Goal: Transaction & Acquisition: Purchase product/service

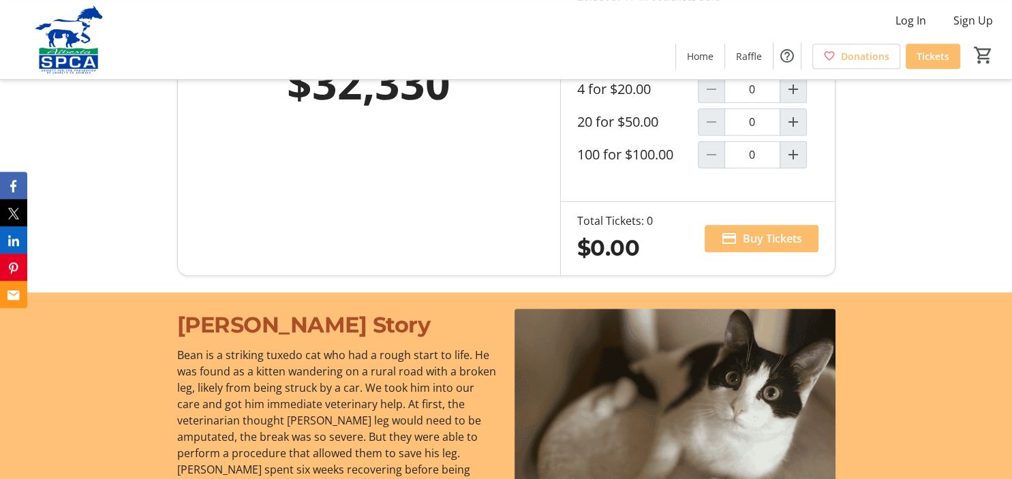
scroll to position [791, 0]
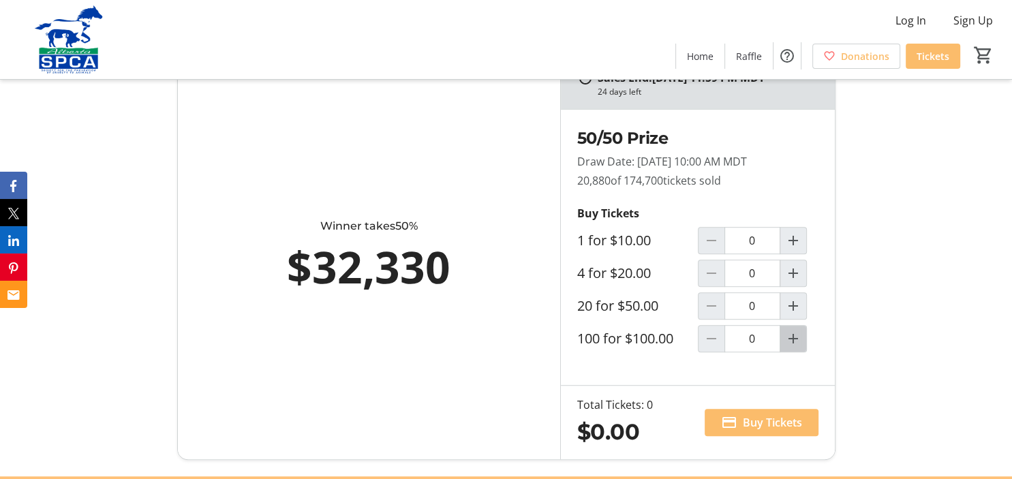
click at [795, 335] on mat-icon "Increment by one" at bounding box center [793, 338] width 16 height 16
type input "1"
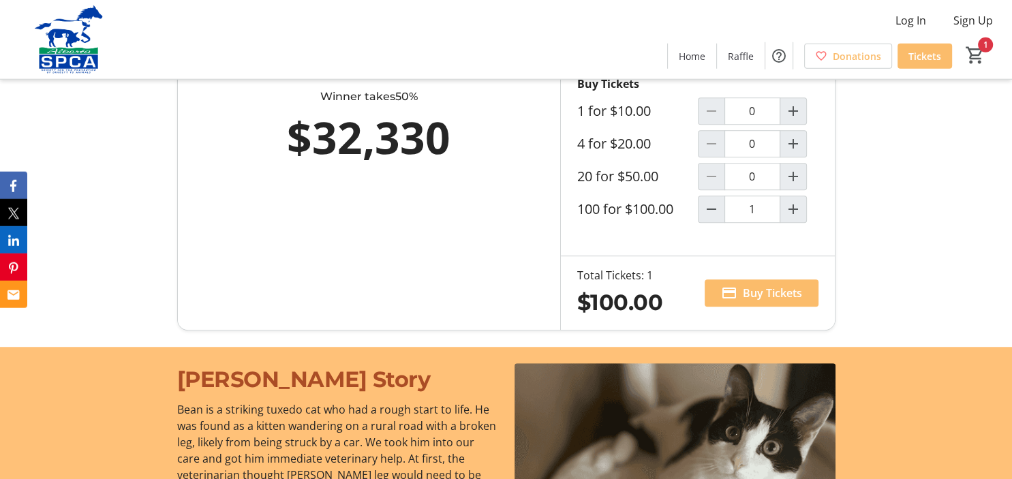
scroll to position [1079, 0]
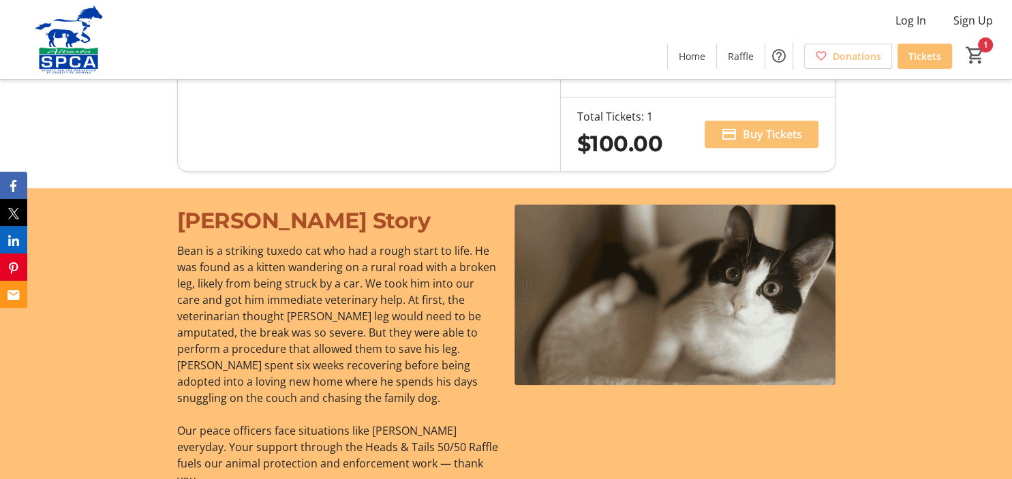
click at [790, 135] on span "Buy Tickets" at bounding box center [772, 134] width 59 height 16
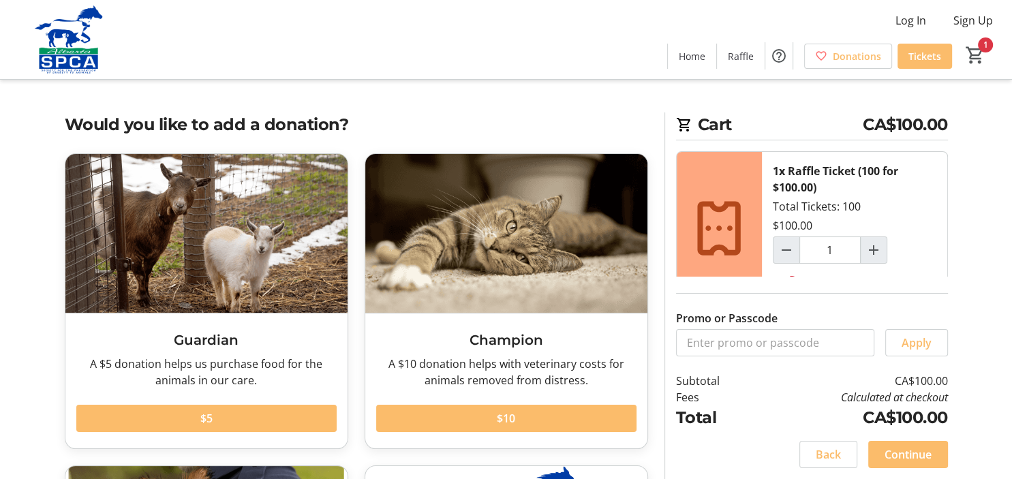
scroll to position [215, 0]
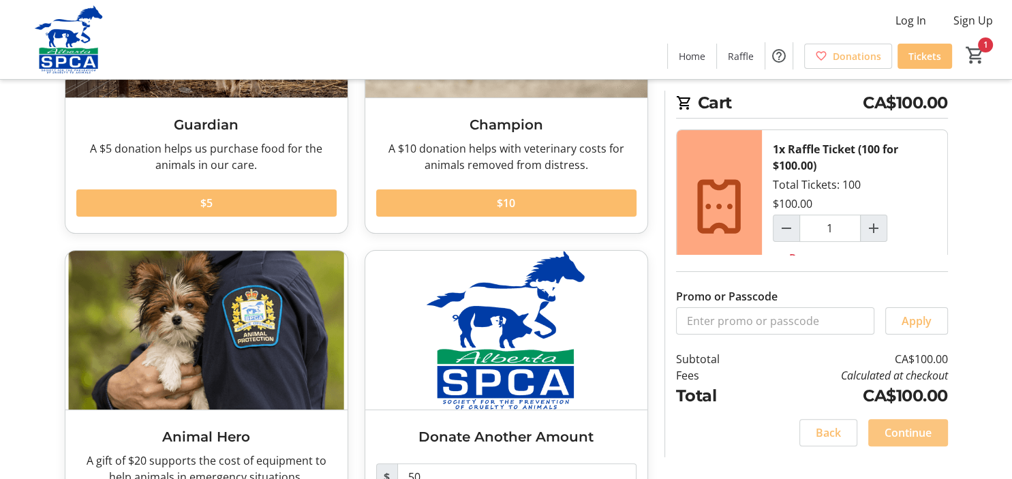
click at [927, 441] on span "Continue" at bounding box center [907, 433] width 47 height 16
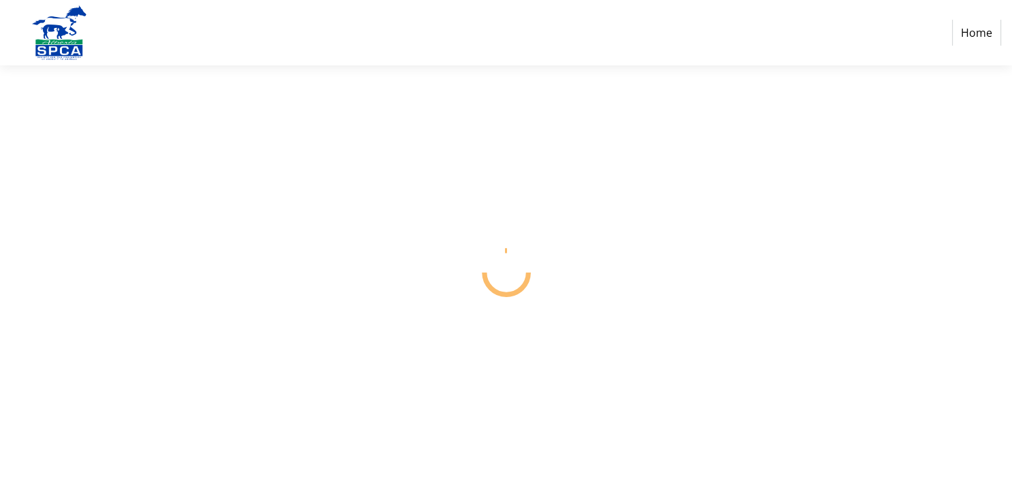
select select "CA"
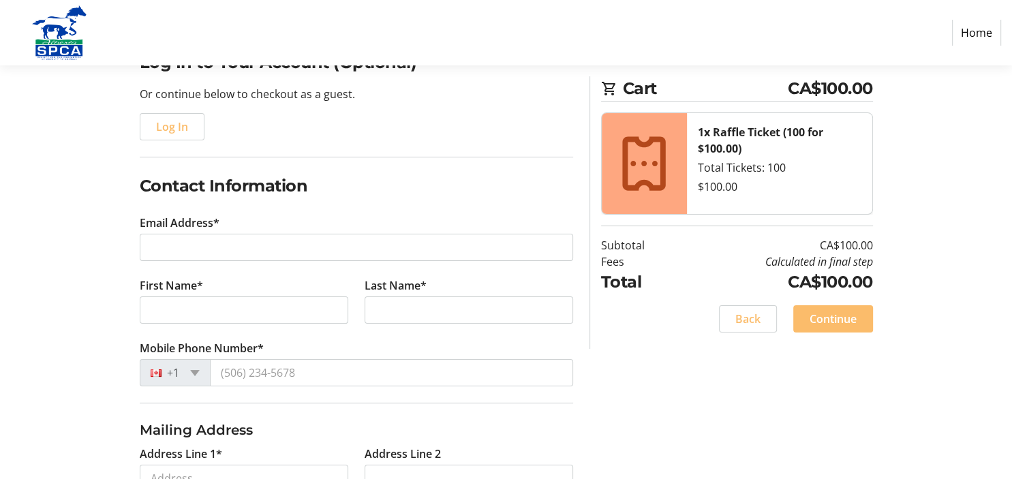
scroll to position [144, 0]
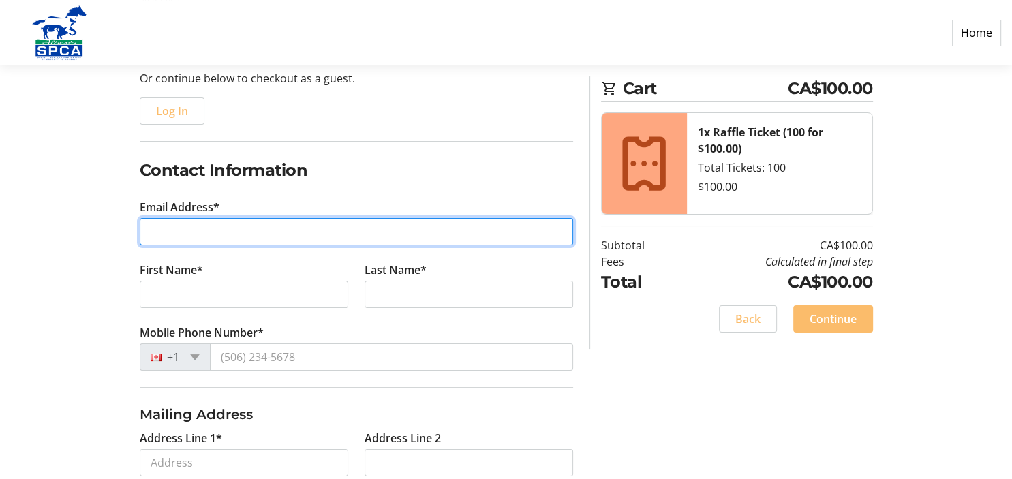
click at [369, 237] on input "Email Address*" at bounding box center [356, 231] width 433 height 27
type input "[EMAIL_ADDRESS][DOMAIN_NAME]"
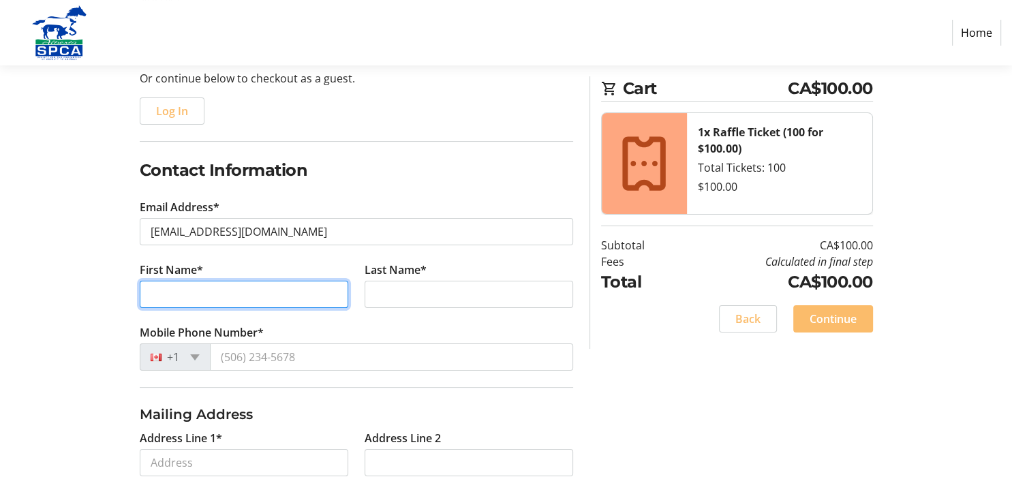
type input "[PERSON_NAME]"
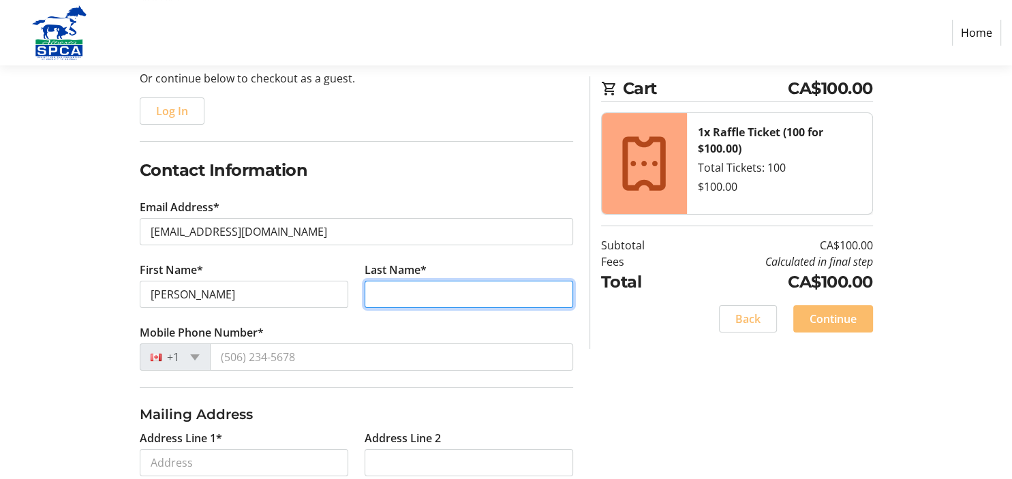
type input "[PERSON_NAME]"
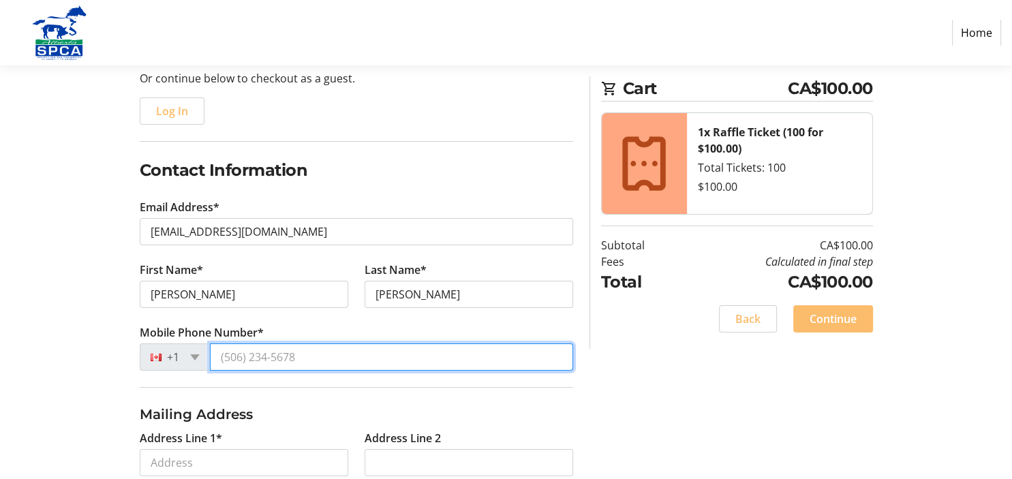
type input "[PHONE_NUMBER]"
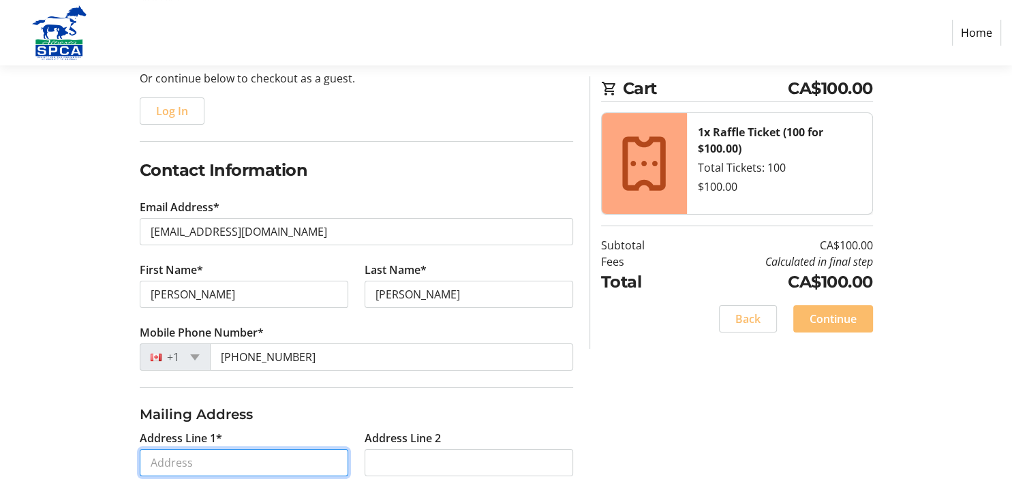
type input "[STREET_ADDRESS]"
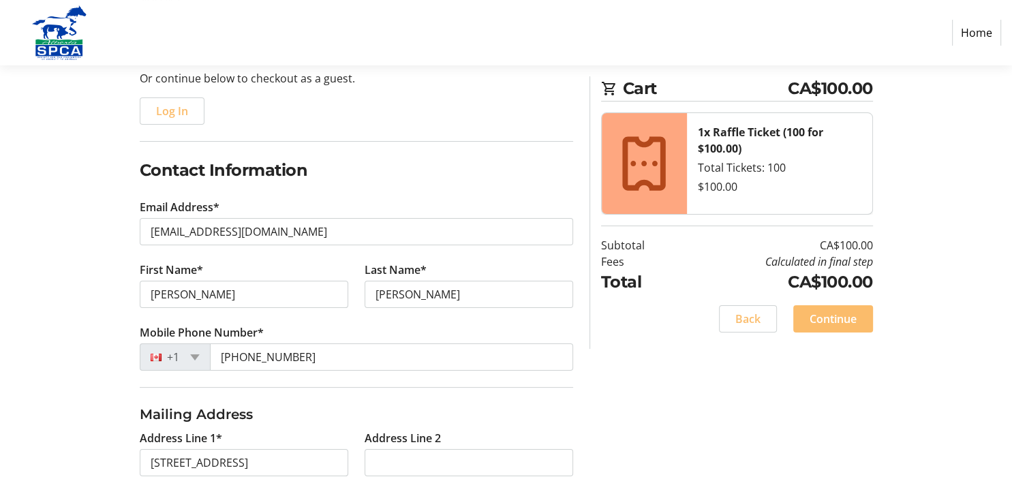
type input "Lethbridge"
select select "AB"
type input "T1H1R1"
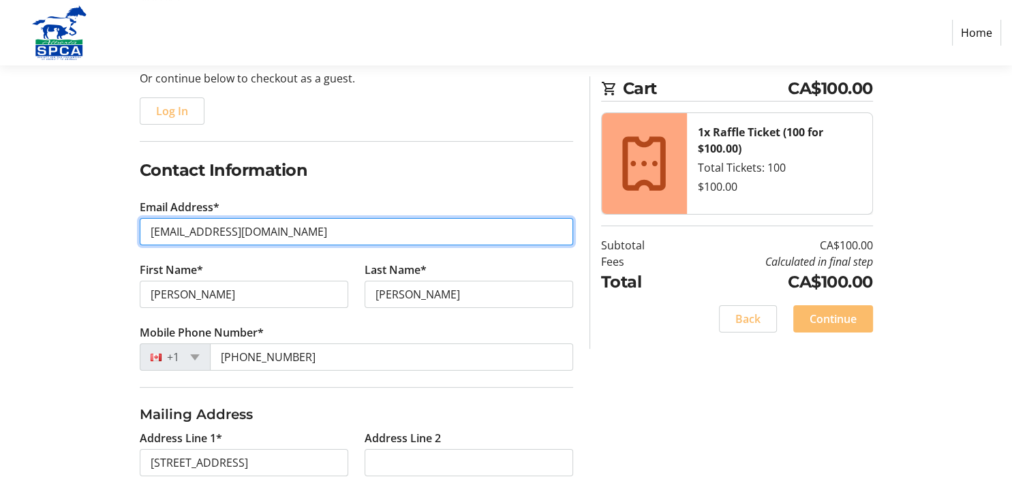
type input "[PHONE_NUMBER]"
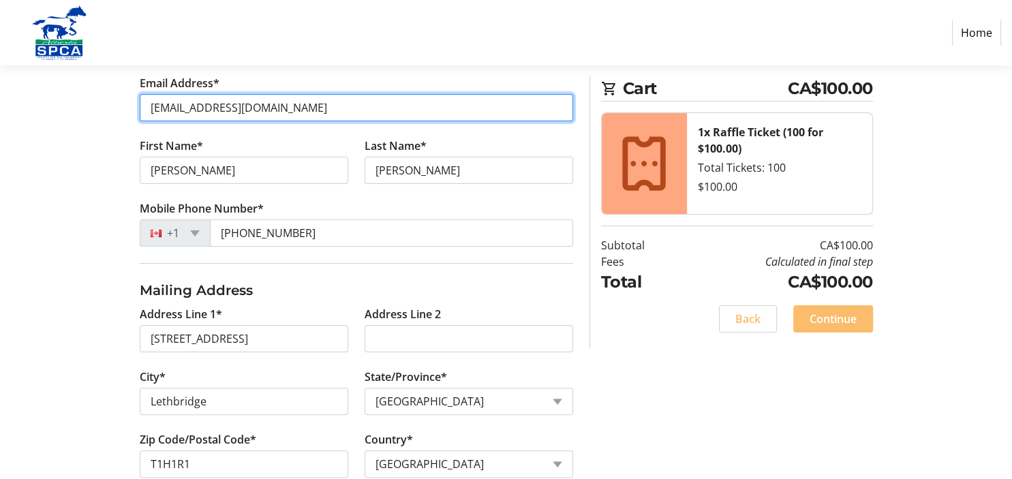
scroll to position [288, 0]
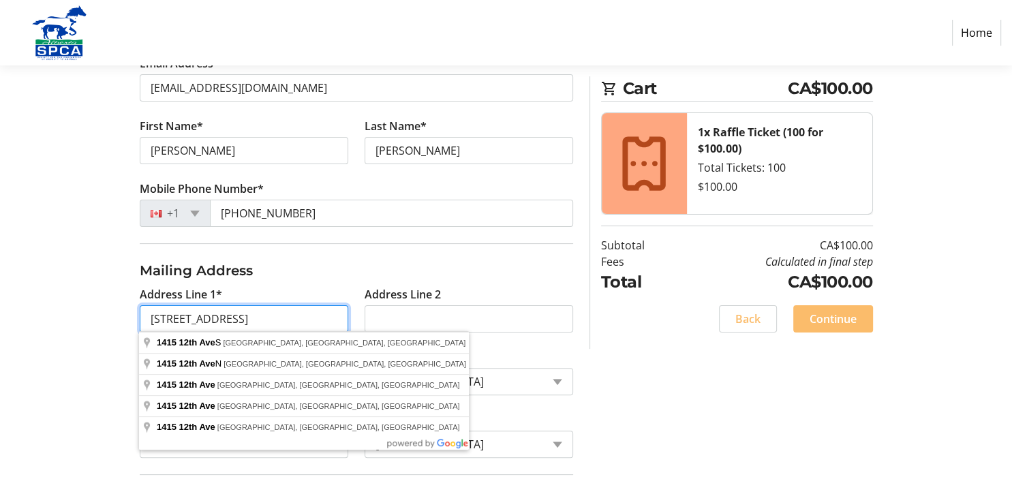
click at [172, 318] on input "[STREET_ADDRESS]" at bounding box center [244, 318] width 209 height 27
type input "[STREET_ADDRESS]"
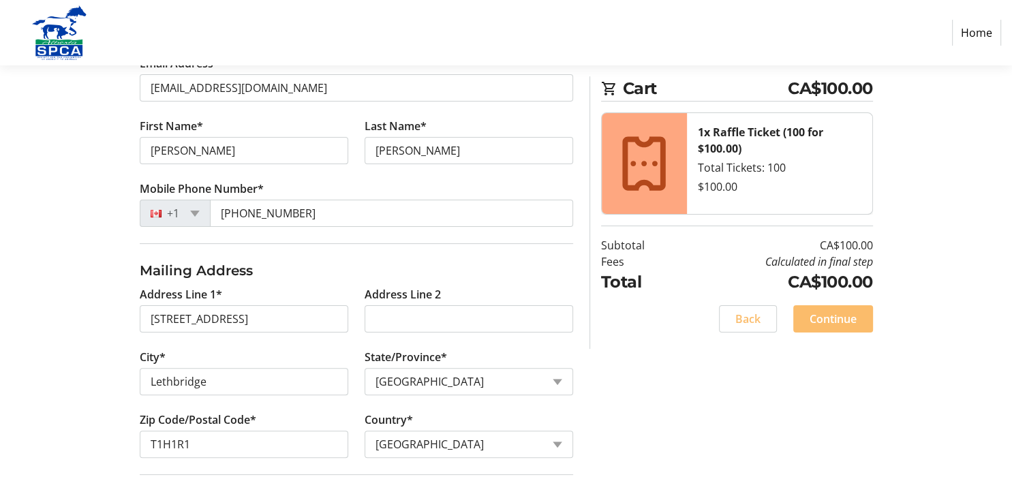
click at [304, 251] on fieldset "Mailing Address Address Line 1* [STREET_ADDRESS] Address Line 2 City* [GEOGRAPH…" at bounding box center [356, 358] width 433 height 231
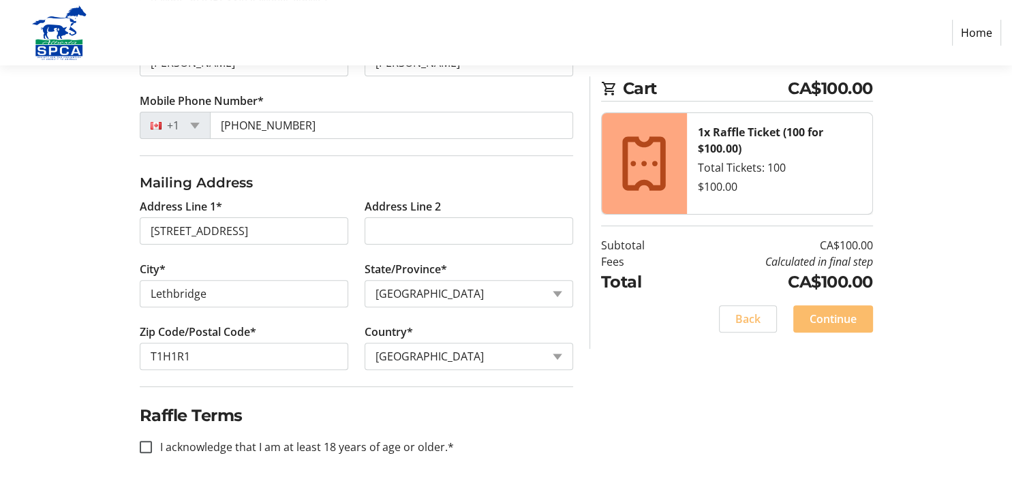
scroll to position [382, 0]
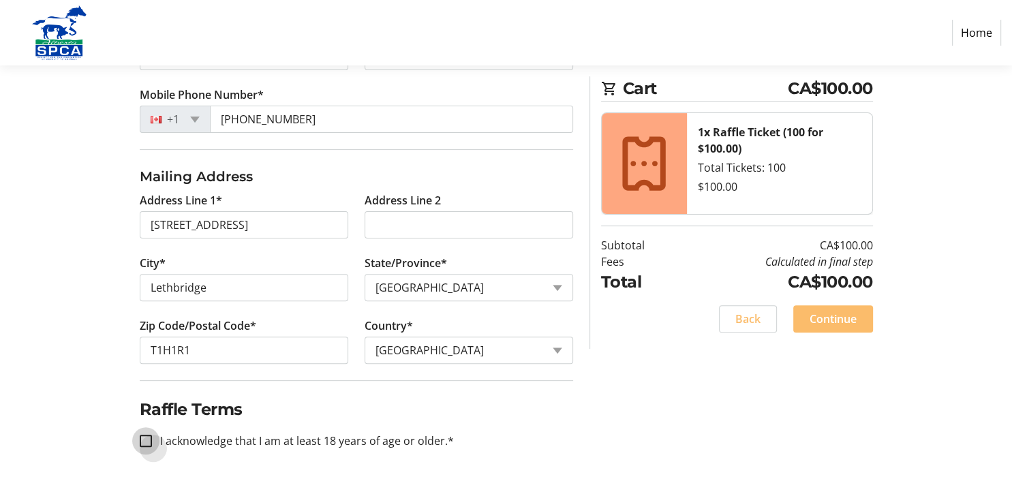
click at [142, 437] on input "I acknowledge that I am at least 18 years of age or older.*" at bounding box center [146, 441] width 12 height 12
checkbox input "true"
click at [845, 311] on span "Continue" at bounding box center [833, 319] width 47 height 16
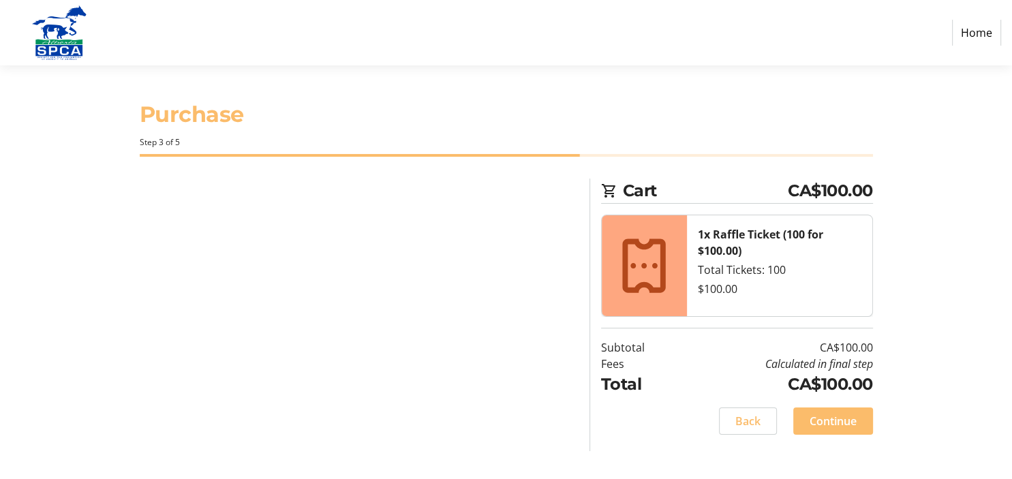
scroll to position [0, 0]
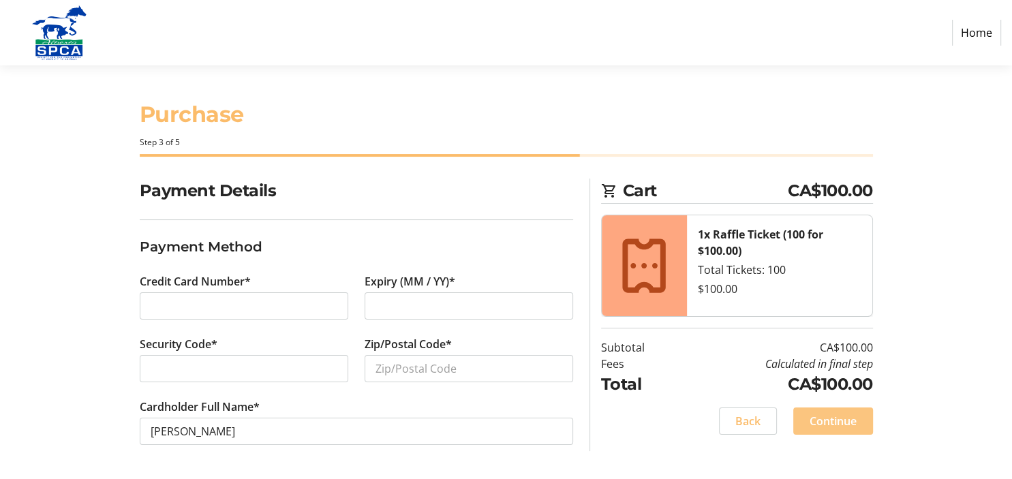
click at [822, 423] on span "Continue" at bounding box center [833, 421] width 47 height 16
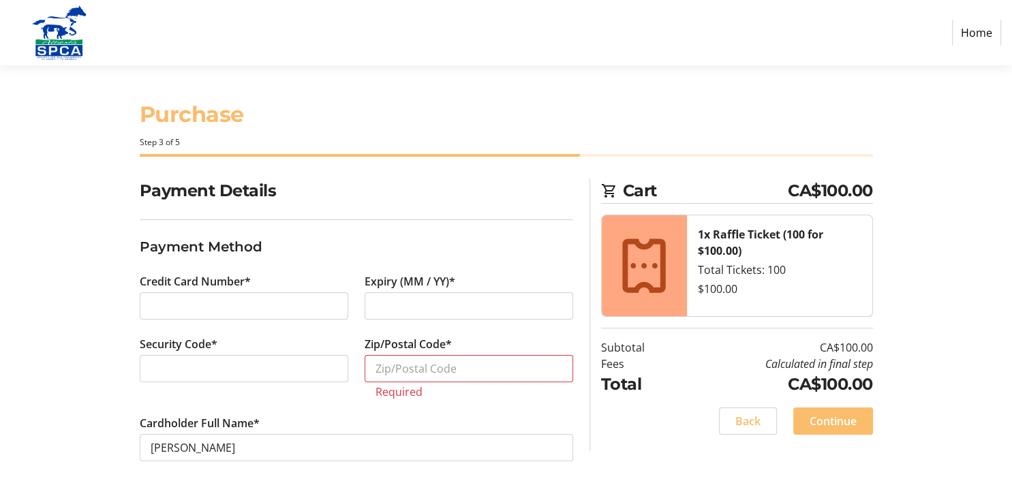
scroll to position [14, 0]
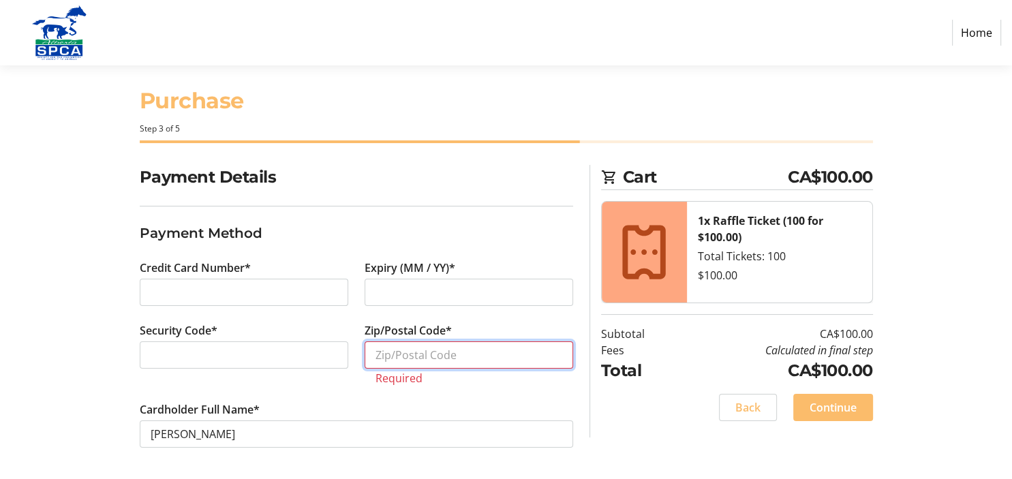
click at [488, 349] on input "Zip/Postal Code*" at bounding box center [469, 354] width 209 height 27
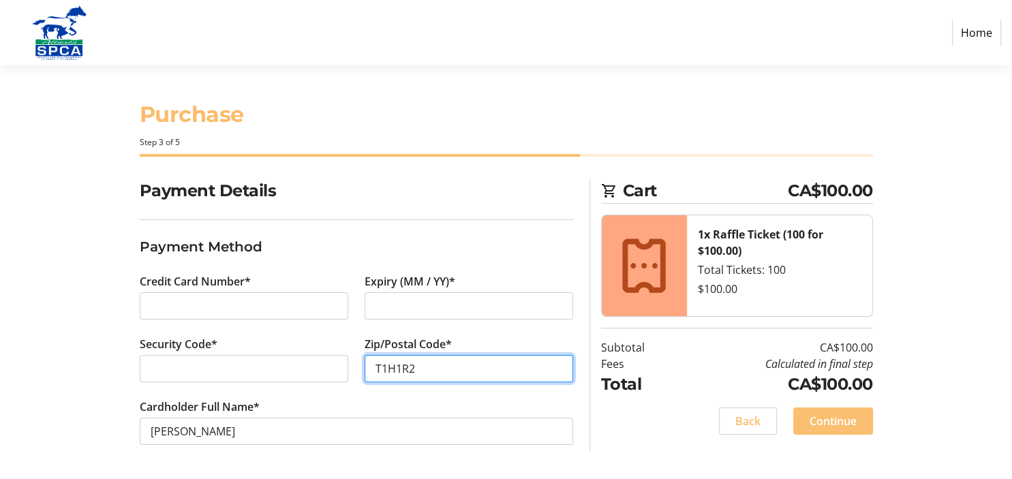
type input "T1H1R2"
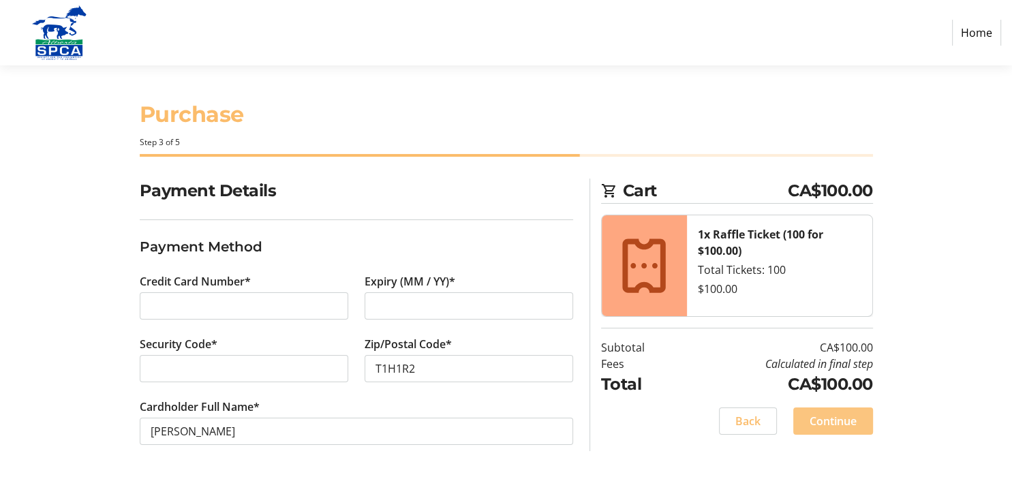
click at [836, 415] on span "Continue" at bounding box center [833, 421] width 47 height 16
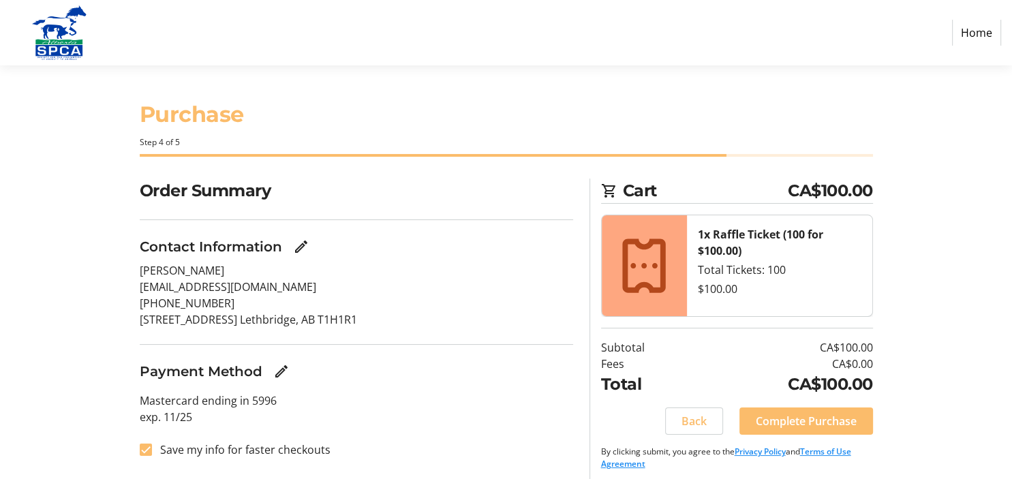
scroll to position [7, 0]
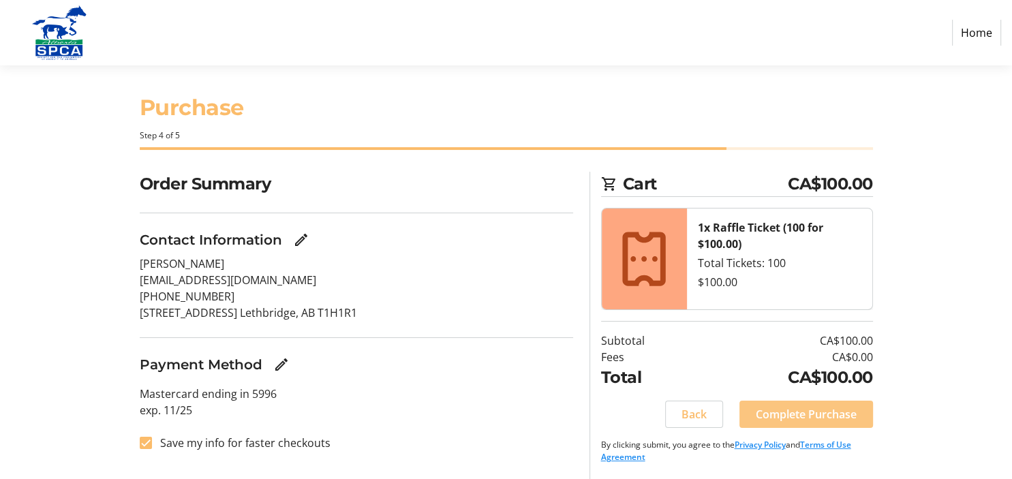
click at [830, 413] on span "Complete Purchase" at bounding box center [806, 414] width 101 height 16
